Goal: Navigation & Orientation: Find specific page/section

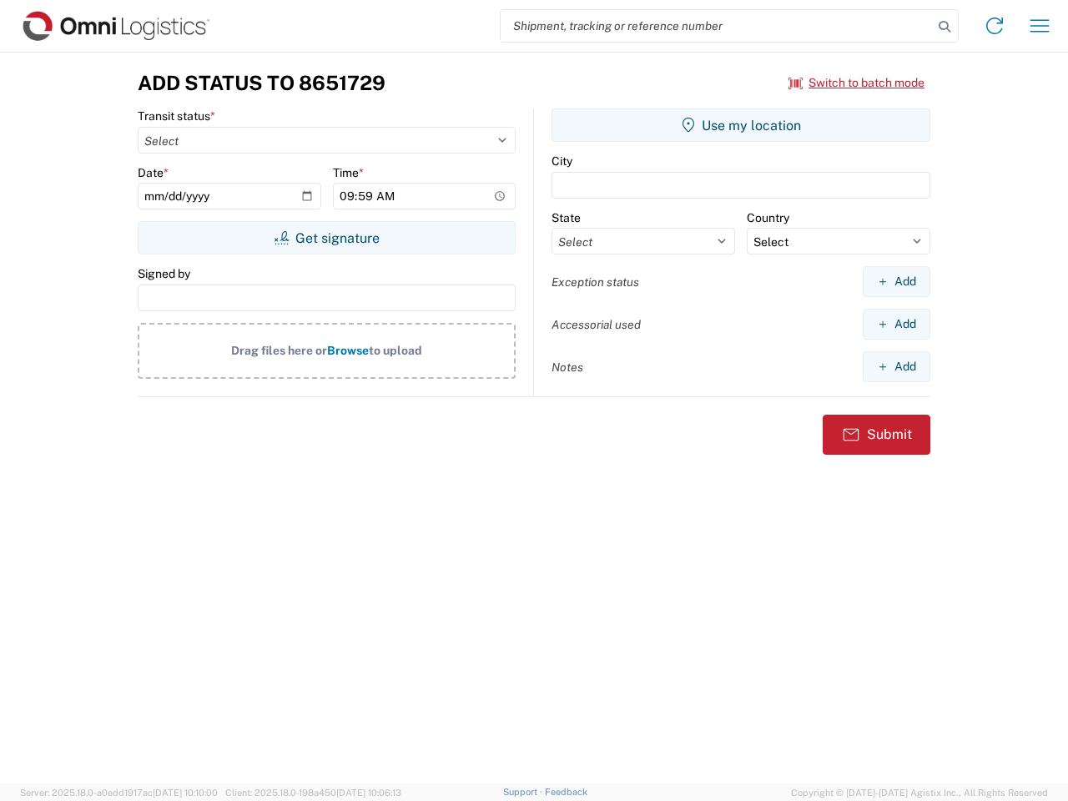
click at [717, 26] on input "search" at bounding box center [717, 26] width 432 height 32
click at [945, 27] on icon at bounding box center [944, 26] width 23 height 23
click at [995, 26] on icon at bounding box center [995, 26] width 27 height 27
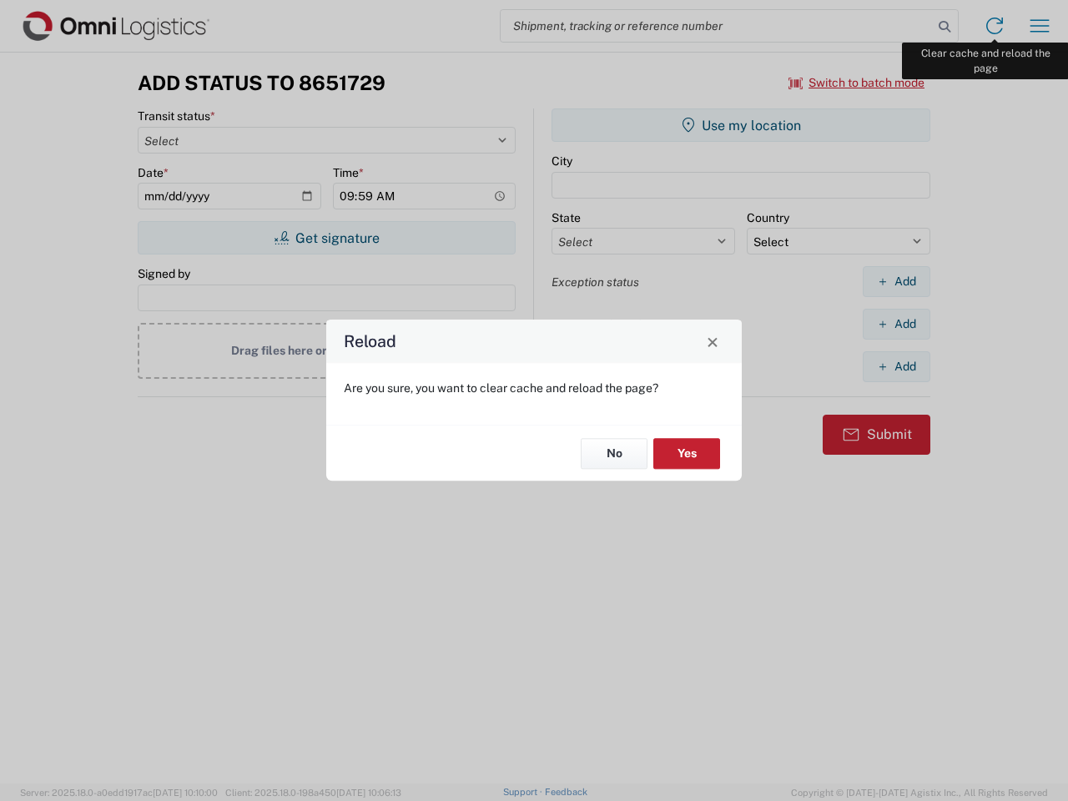
click at [1040, 26] on div "Reload Are you sure, you want to clear cache and reload the page? No Yes" at bounding box center [534, 400] width 1068 height 801
click at [857, 83] on div "Reload Are you sure, you want to clear cache and reload the page? No Yes" at bounding box center [534, 400] width 1068 height 801
click at [326, 238] on div "Reload Are you sure, you want to clear cache and reload the page? No Yes" at bounding box center [534, 400] width 1068 height 801
click at [741, 125] on div "Reload Are you sure, you want to clear cache and reload the page? No Yes" at bounding box center [534, 400] width 1068 height 801
click at [896, 281] on div "Reload Are you sure, you want to clear cache and reload the page? No Yes" at bounding box center [534, 400] width 1068 height 801
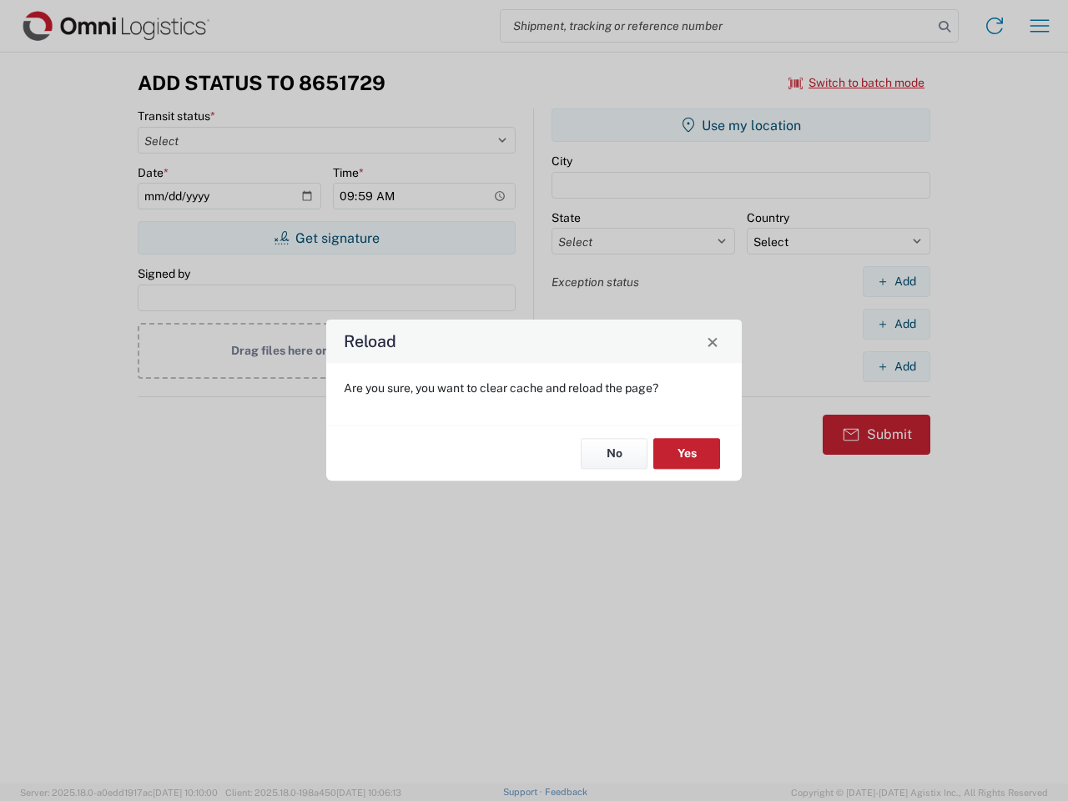
click at [896, 324] on div "Reload Are you sure, you want to clear cache and reload the page? No Yes" at bounding box center [534, 400] width 1068 height 801
click at [896, 366] on div "Reload Are you sure, you want to clear cache and reload the page? No Yes" at bounding box center [534, 400] width 1068 height 801
